Goal: Information Seeking & Learning: Learn about a topic

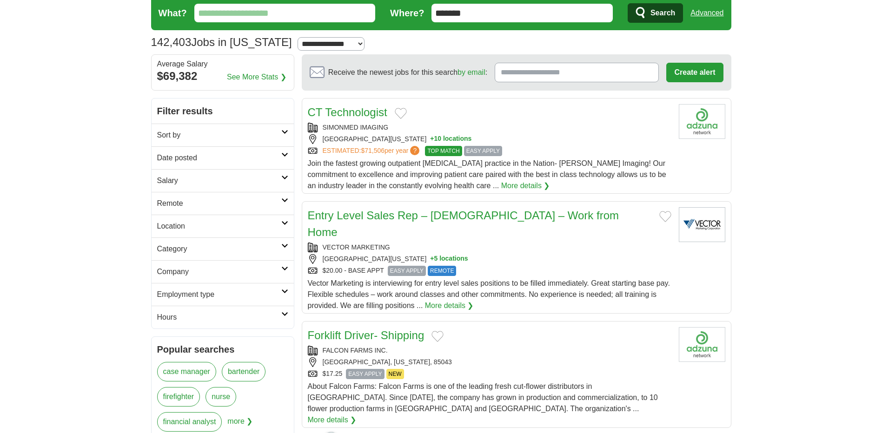
scroll to position [46, 0]
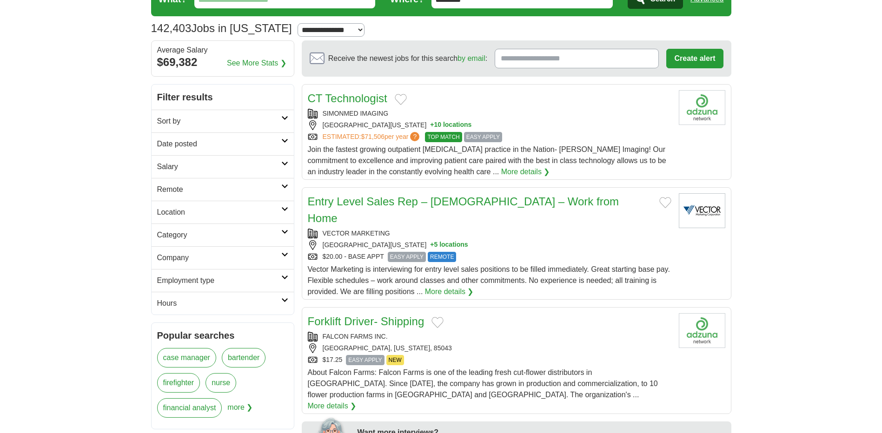
click at [185, 238] on h2 "Category" at bounding box center [219, 235] width 124 height 11
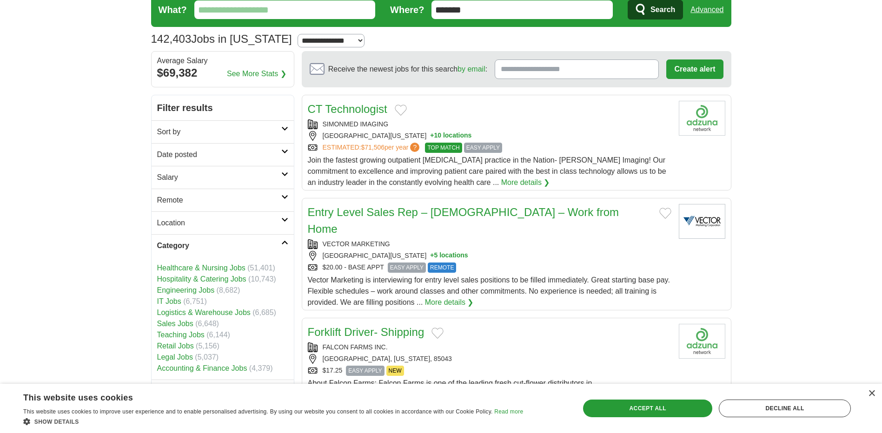
scroll to position [0, 0]
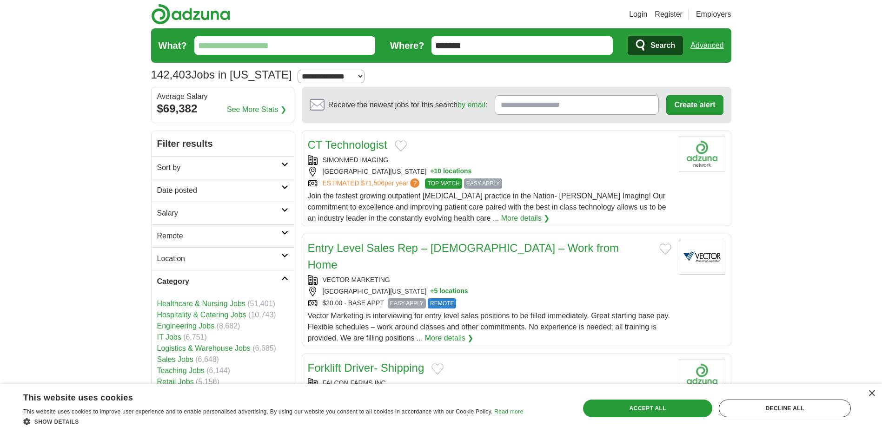
click at [230, 53] on input "What?" at bounding box center [284, 45] width 181 height 19
click at [231, 48] on input "What?" at bounding box center [284, 45] width 181 height 19
type input "********"
click at [628, 36] on button "Search" at bounding box center [655, 46] width 55 height 20
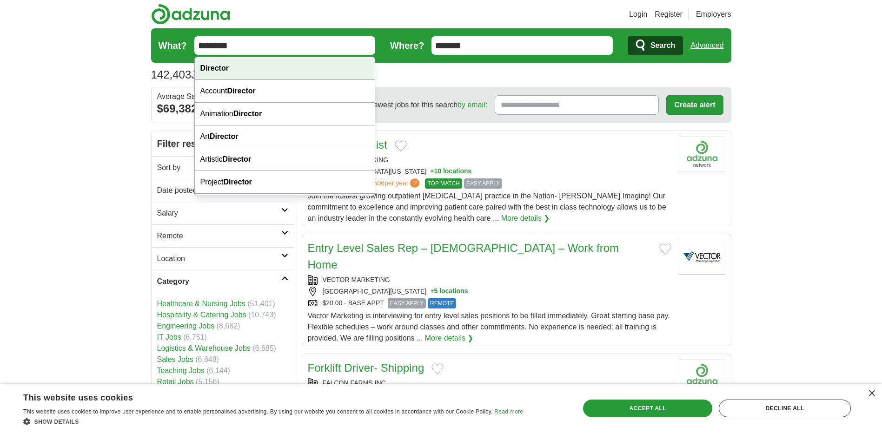
click at [218, 71] on strong "Director" at bounding box center [214, 68] width 28 height 8
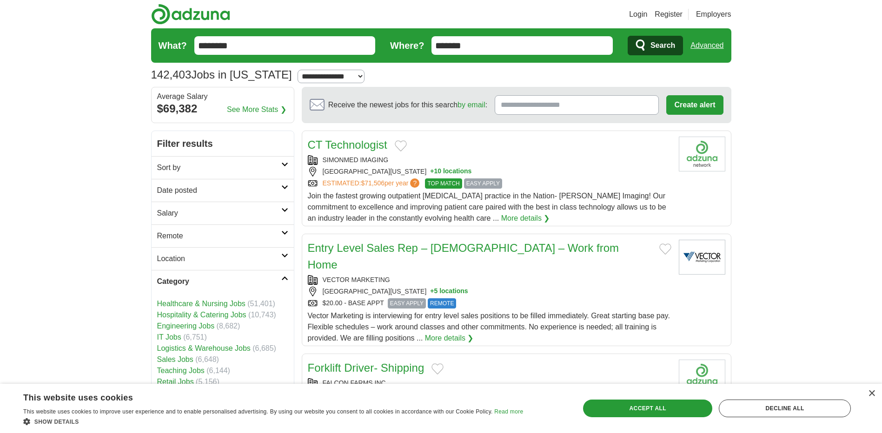
click at [645, 35] on form "What? ******** Where? ******* Search Advanced" at bounding box center [441, 45] width 580 height 34
click at [641, 45] on icon "submit" at bounding box center [640, 45] width 11 height 13
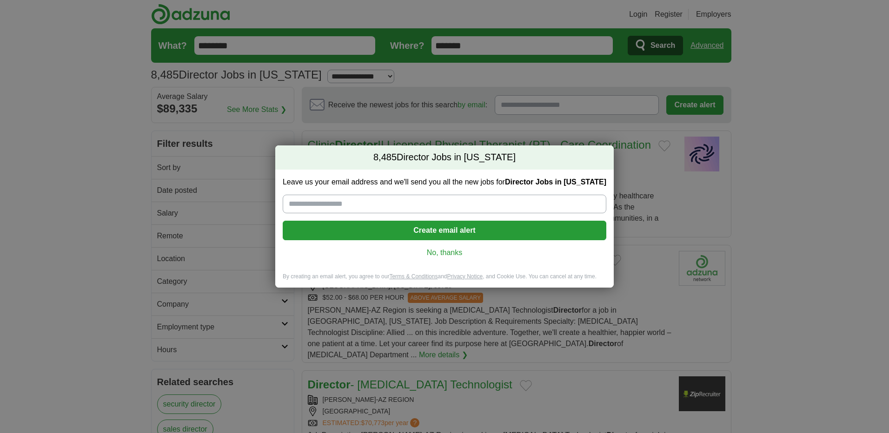
click at [443, 253] on link "No, thanks" at bounding box center [444, 253] width 309 height 10
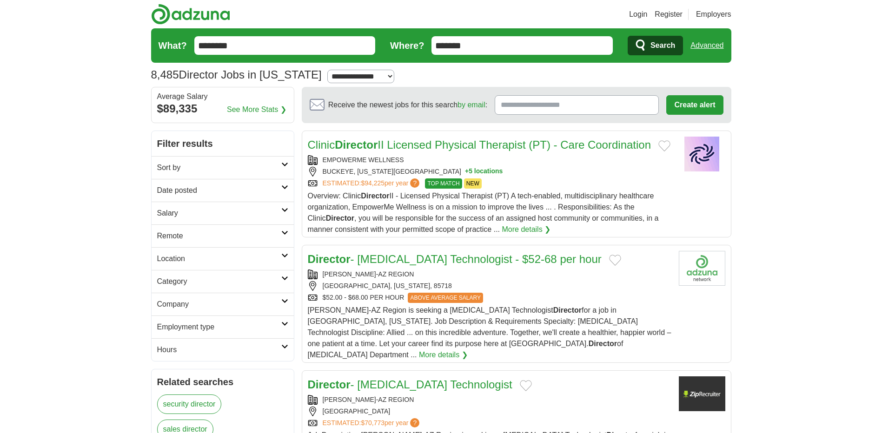
click at [190, 283] on h2 "Category" at bounding box center [219, 281] width 124 height 11
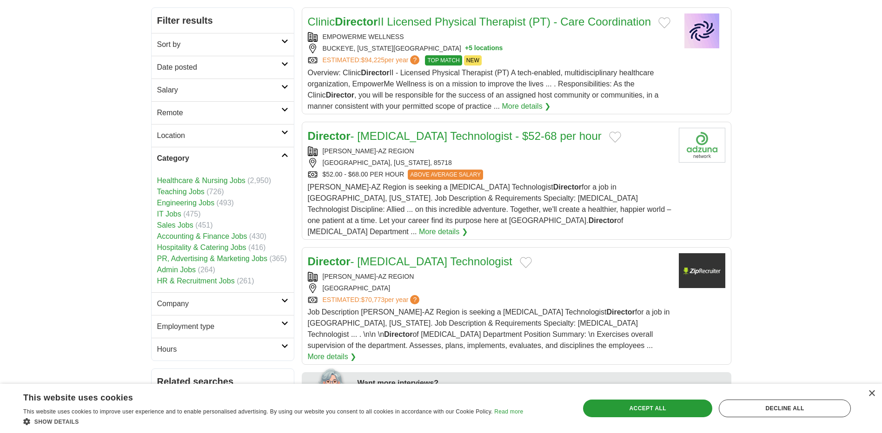
scroll to position [139, 0]
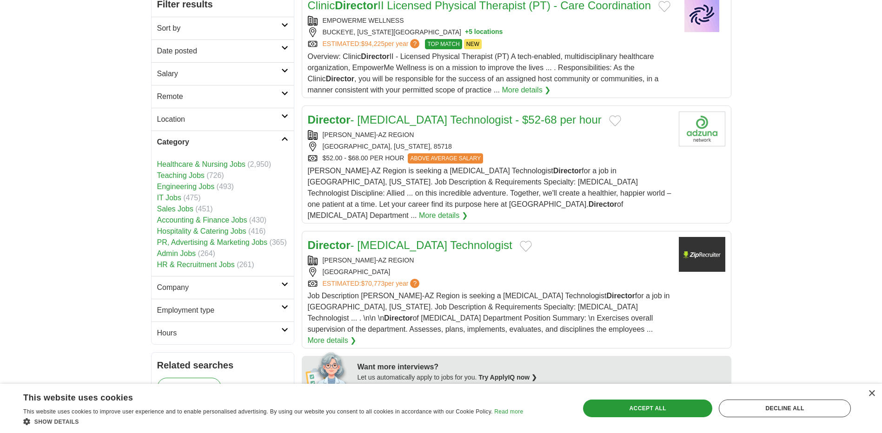
click at [189, 287] on h2 "Company" at bounding box center [219, 287] width 124 height 11
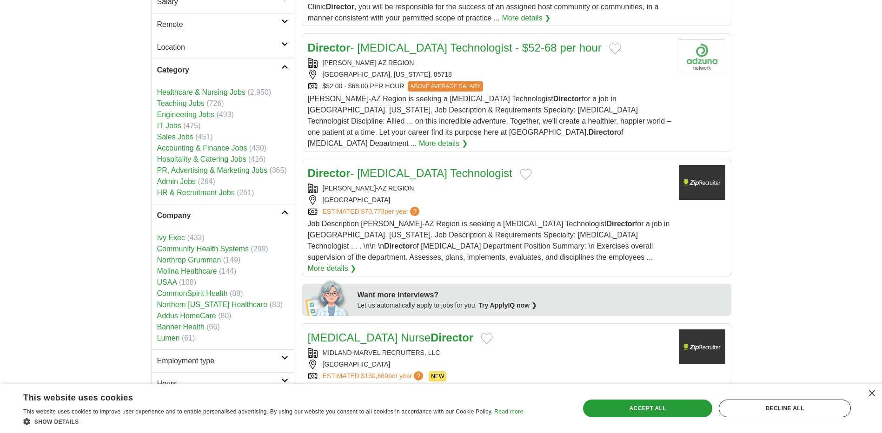
scroll to position [232, 0]
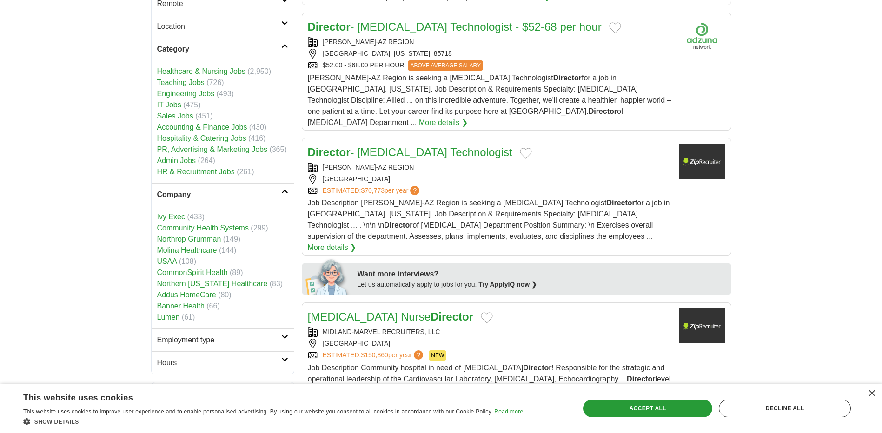
click at [171, 318] on link "Lumen" at bounding box center [168, 317] width 23 height 8
